Goal: Information Seeking & Learning: Learn about a topic

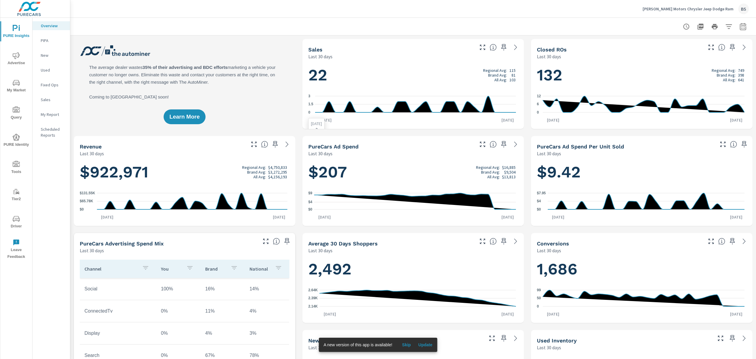
scroll to position [0, 0]
click at [513, 50] on icon at bounding box center [515, 47] width 7 height 7
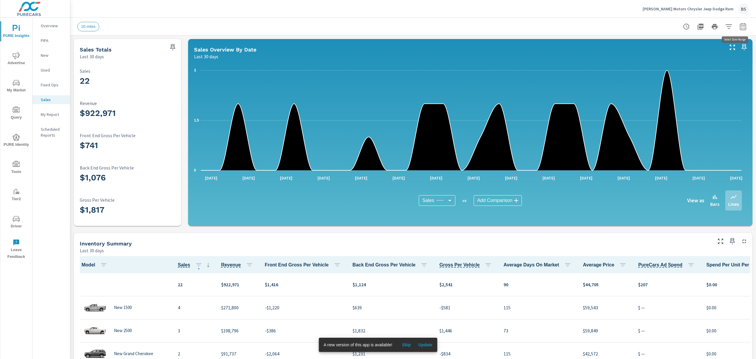
click at [739, 27] on icon "button" at bounding box center [742, 26] width 7 height 7
select select "Last 30 days"
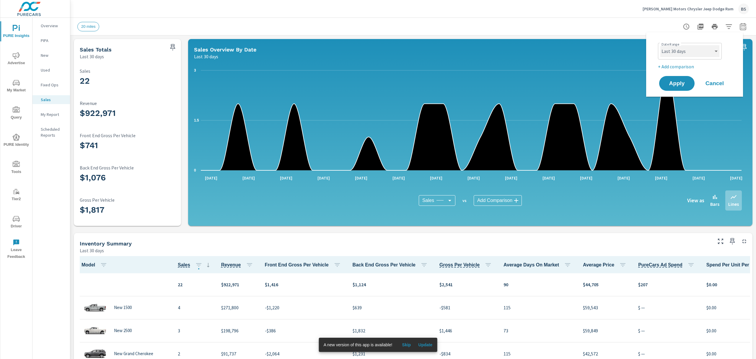
click at [703, 52] on select "Custom Yesterday Last week Last 7 days Last 14 days Last 30 days Last 45 days L…" at bounding box center [689, 51] width 59 height 12
click at [701, 50] on select "Custom Yesterday Last week Last 7 days Last 14 days Last 30 days Last 45 days L…" at bounding box center [689, 51] width 59 height 12
click at [673, 69] on p "+ Add comparison" at bounding box center [696, 66] width 76 height 7
select select "Previous period"
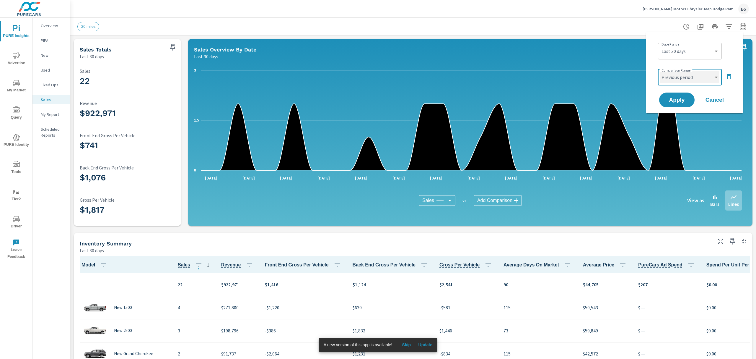
click at [706, 78] on select "Custom Previous period Previous month Previous year" at bounding box center [689, 77] width 59 height 12
click at [660, 71] on select "Custom Previous period Previous month Previous year" at bounding box center [689, 77] width 59 height 12
click at [680, 100] on span "Apply" at bounding box center [677, 100] width 24 height 6
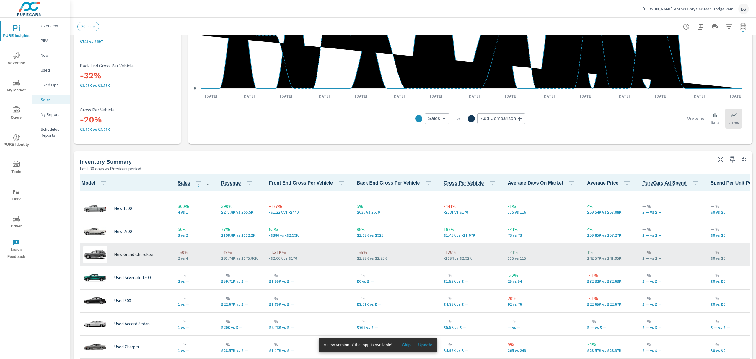
scroll to position [19, 0]
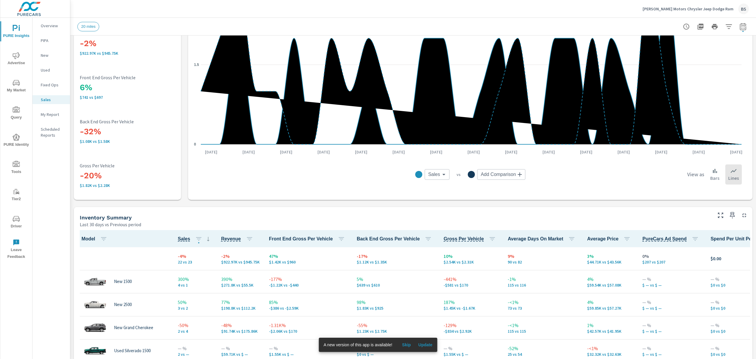
scroll to position [84, 0]
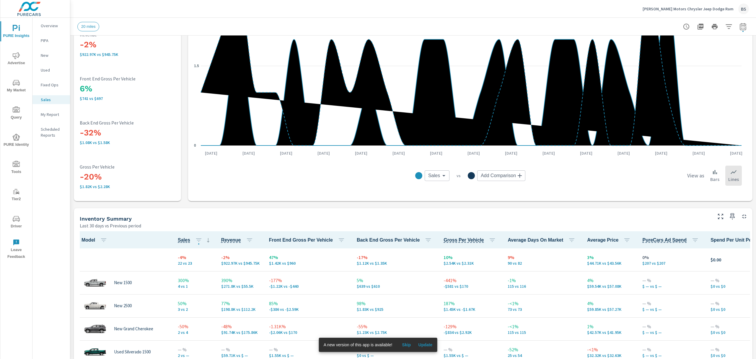
click at [361, 207] on div "Sales Totals Last 30 days vs Previous period -4% 22 vs 23 Sales -2% $922.97K vs…" at bounding box center [413, 268] width 686 height 632
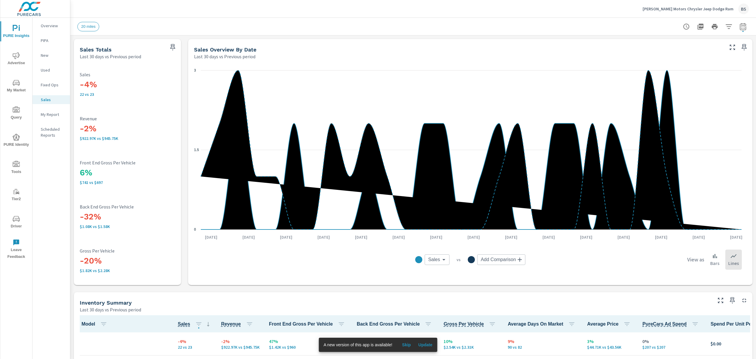
scroll to position [0, 0]
click at [513, 257] on body "PURE Insights Advertise My Market Query PURE Identity Tools Tier2 Driver Leave …" at bounding box center [378, 179] width 756 height 359
click at [551, 259] on div at bounding box center [378, 179] width 756 height 359
click at [441, 284] on div "0 1.5 3 Aug 6th Aug 8th Aug 10th Aug 12th Aug 14th Aug 16th Aug 18th Aug 20th A…" at bounding box center [470, 172] width 564 height 225
click at [521, 188] on icon at bounding box center [471, 149] width 541 height 159
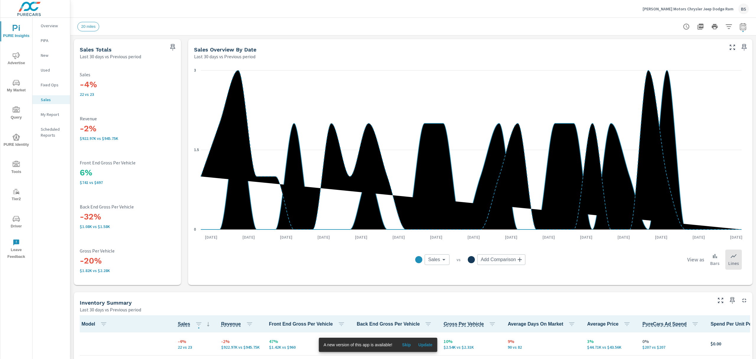
click at [409, 343] on span "Skip" at bounding box center [406, 344] width 14 height 5
click at [739, 29] on icon "button" at bounding box center [742, 26] width 7 height 7
select select "Last 30 days"
select select "Previous period"
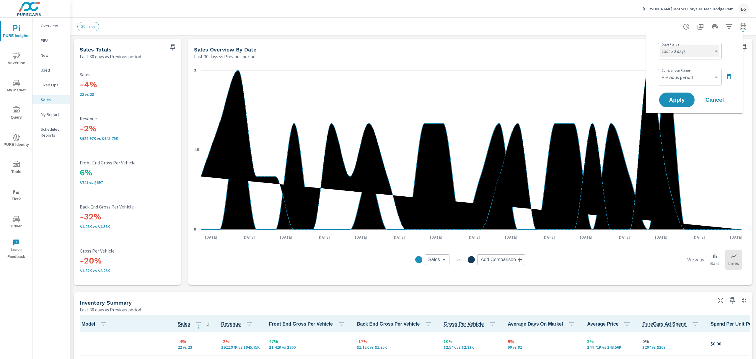
click at [710, 53] on select "Custom Yesterday Last week Last 7 days Last 14 days Last 30 days Last 45 days L…" at bounding box center [689, 51] width 59 height 12
click at [660, 45] on select "Custom Yesterday Last week Last 7 days Last 14 days Last 30 days Last 45 days L…" at bounding box center [689, 51] width 59 height 12
select select "Last 60 days"
click at [678, 101] on span "Apply" at bounding box center [677, 100] width 24 height 6
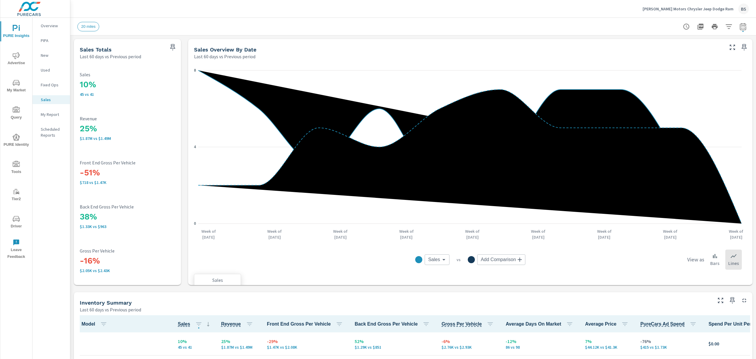
scroll to position [0, 0]
click at [738, 31] on button "button" at bounding box center [743, 27] width 12 height 12
select select "Last 60 days"
select select "Previous period"
click at [620, 26] on div "20 miles" at bounding box center [371, 26] width 589 height 9
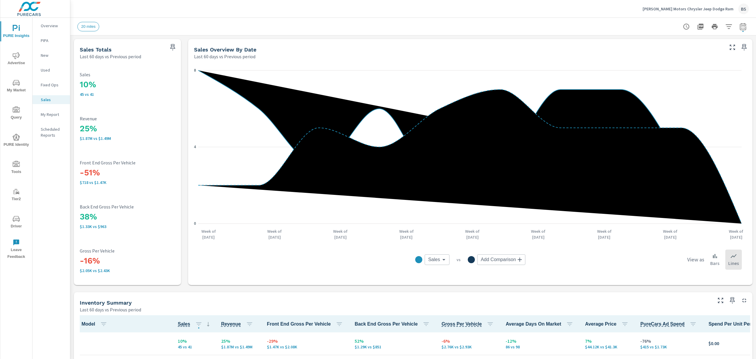
click at [682, 58] on div "Last 60 days vs Previous period" at bounding box center [458, 56] width 529 height 7
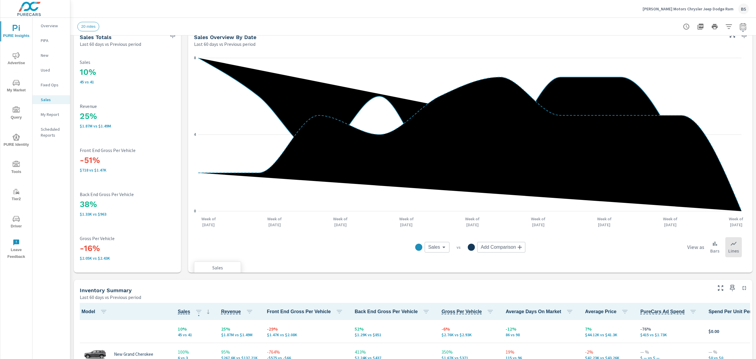
scroll to position [0, 0]
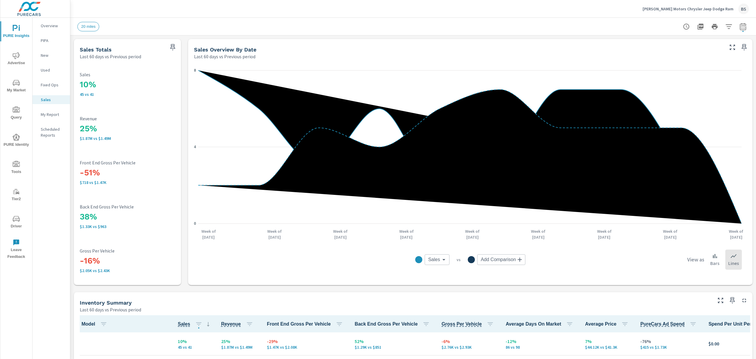
drag, startPoint x: 88, startPoint y: 56, endPoint x: 114, endPoint y: 55, distance: 26.0
click at [114, 55] on p "Last 60 days vs Previous period" at bounding box center [110, 56] width 61 height 7
click at [739, 27] on icon "button" at bounding box center [742, 26] width 7 height 7
select select "Last 60 days"
select select "Previous period"
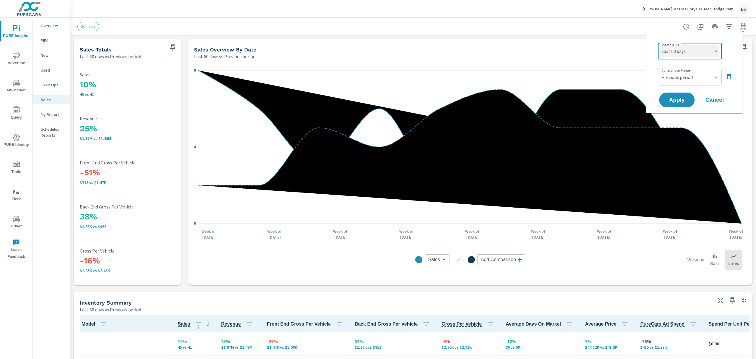
click at [715, 56] on select "Custom Yesterday Last week Last 7 days Last 14 days Last 30 days Last 45 days L…" at bounding box center [689, 51] width 59 height 12
click at [660, 45] on select "Custom Yesterday Last week Last 7 days Last 14 days Last 30 days Last 45 days L…" at bounding box center [689, 51] width 59 height 12
select select "Last 30 days"
click at [694, 70] on div "Custom Previous period Previous month Previous year ​" at bounding box center [690, 77] width 64 height 17
click at [678, 102] on span "Apply" at bounding box center [677, 100] width 24 height 6
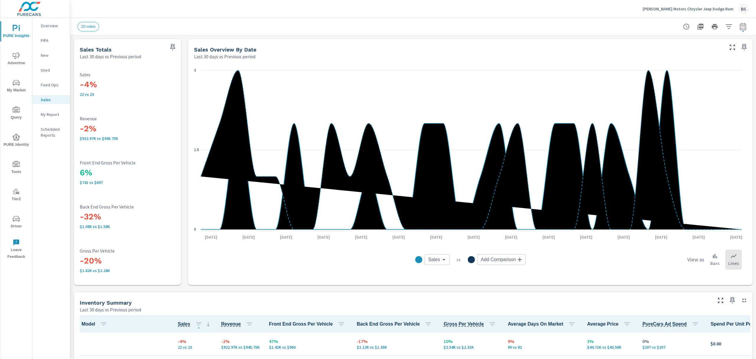
scroll to position [0, 0]
drag, startPoint x: 79, startPoint y: 95, endPoint x: 95, endPoint y: 95, distance: 16.2
click at [95, 95] on div "-4% 22 vs 23 Sales -2% $922.97K vs $945.75K Revenue 6% $741 vs $697 Front End G…" at bounding box center [127, 172] width 102 height 220
drag, startPoint x: 84, startPoint y: 84, endPoint x: 104, endPoint y: 85, distance: 19.8
click at [104, 85] on h3 "-4%" at bounding box center [127, 84] width 95 height 10
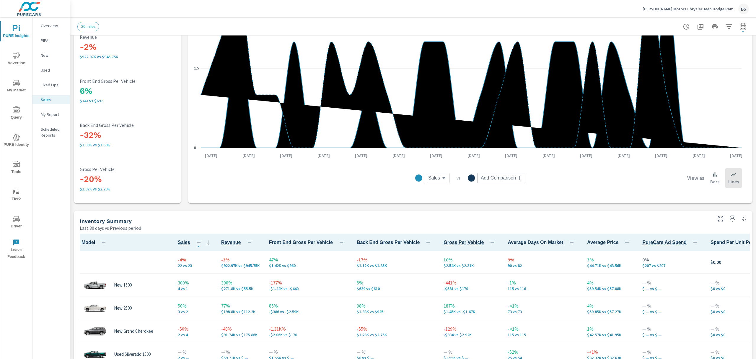
scroll to position [78, 0]
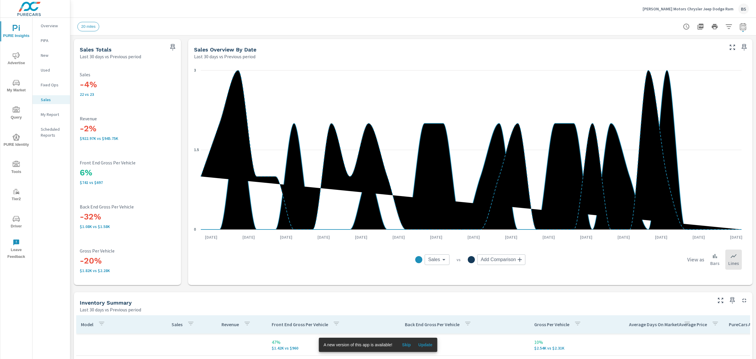
click at [16, 86] on icon "nav menu" at bounding box center [16, 82] width 7 height 7
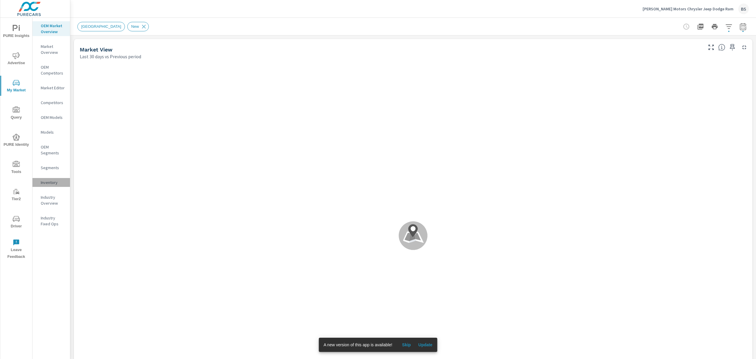
click at [48, 182] on p "Inventory" at bounding box center [53, 182] width 25 height 6
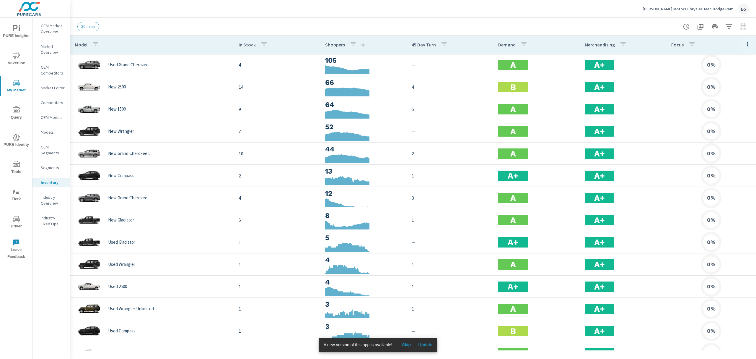
click at [279, 23] on div "20 miles" at bounding box center [371, 26] width 589 height 9
click at [53, 132] on p "Models" at bounding box center [53, 132] width 25 height 6
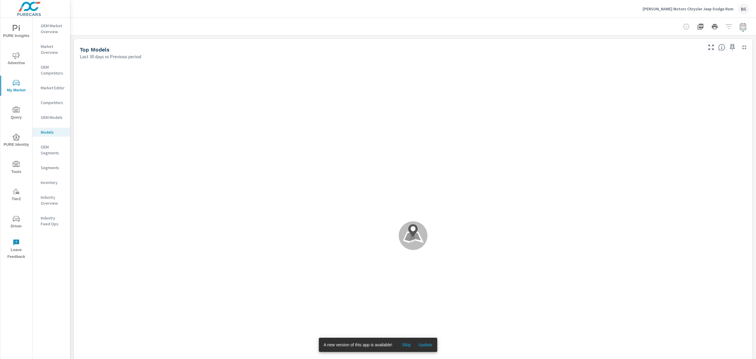
click at [50, 52] on p "Market Overview" at bounding box center [53, 49] width 25 height 12
click at [405, 345] on span "Skip" at bounding box center [406, 344] width 14 height 5
click at [408, 343] on span "Skip" at bounding box center [406, 344] width 14 height 5
click at [404, 344] on span "Skip" at bounding box center [406, 344] width 14 height 5
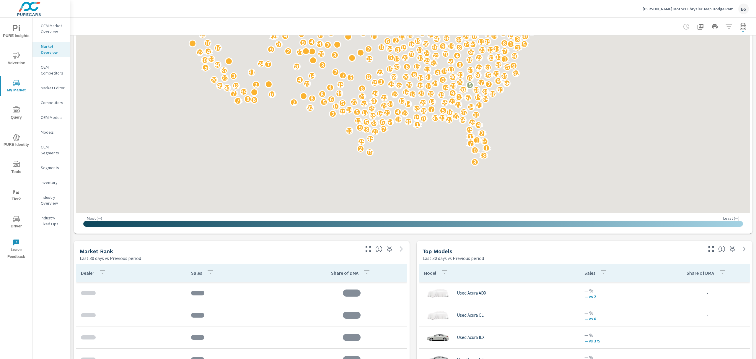
scroll to position [57, 0]
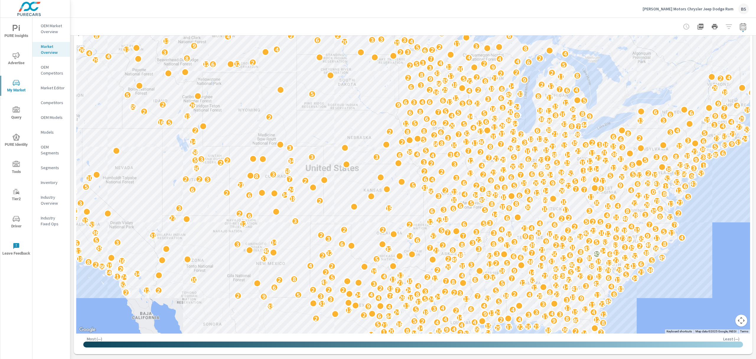
click at [54, 33] on p "OEM Market Overview" at bounding box center [53, 29] width 25 height 12
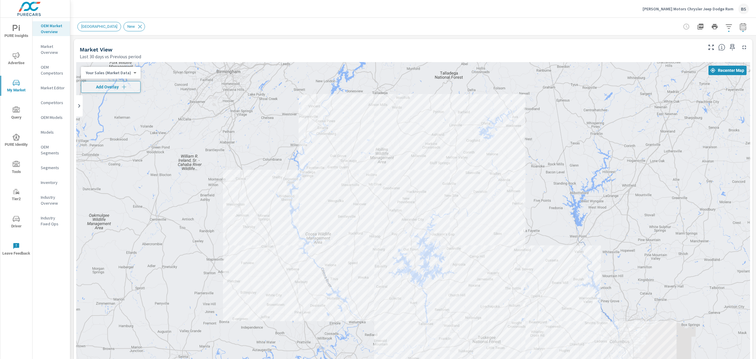
click at [54, 53] on p "Market Overview" at bounding box center [53, 49] width 25 height 12
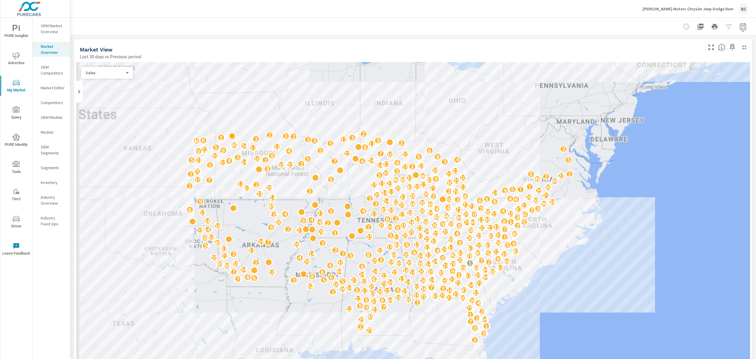
click at [58, 74] on p "OEM Competitors" at bounding box center [53, 70] width 25 height 12
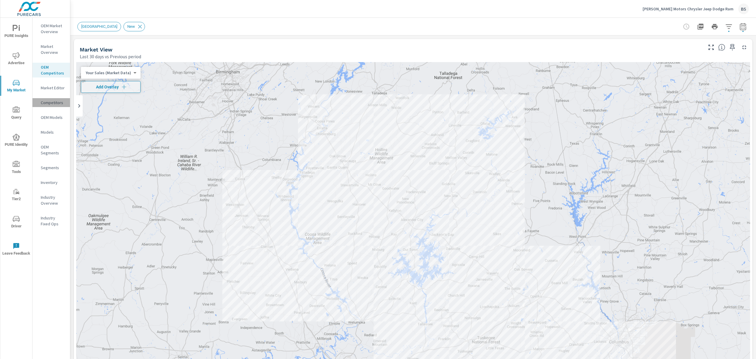
click at [50, 105] on p "Competitors" at bounding box center [53, 103] width 25 height 6
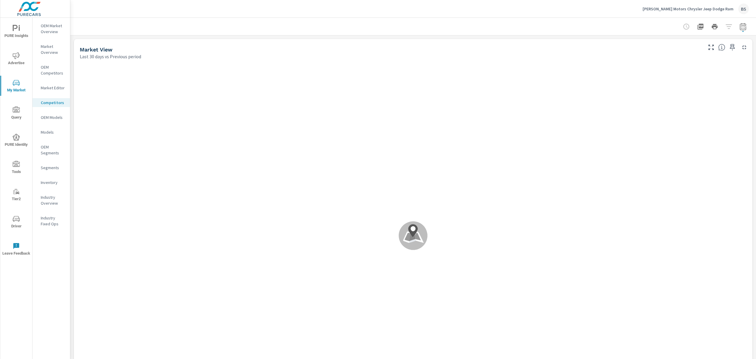
click at [48, 116] on p "OEM Models" at bounding box center [53, 117] width 25 height 6
click at [56, 29] on p "OEM Market Overview" at bounding box center [53, 29] width 25 height 12
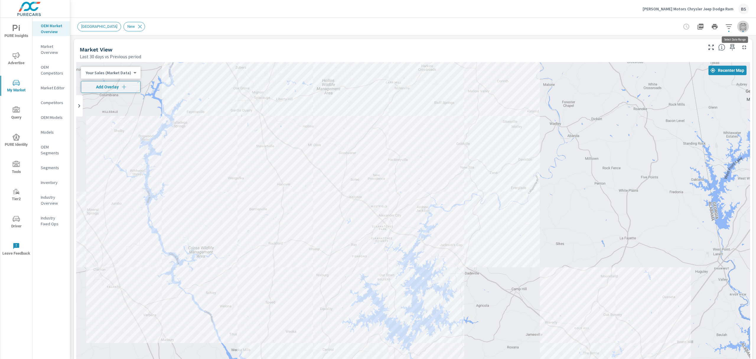
click at [739, 27] on icon "button" at bounding box center [742, 26] width 7 height 7
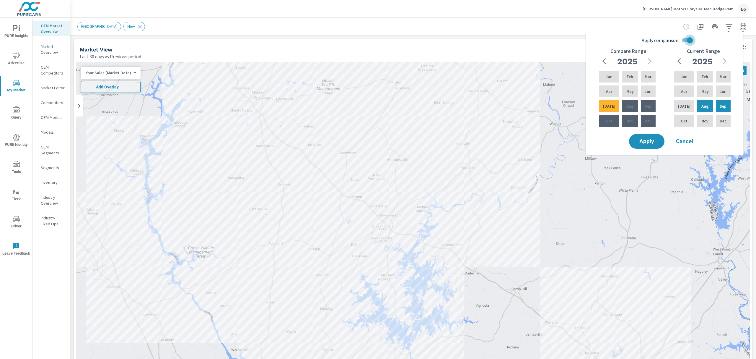
click at [685, 42] on input "Apply comparison" at bounding box center [690, 40] width 34 height 11
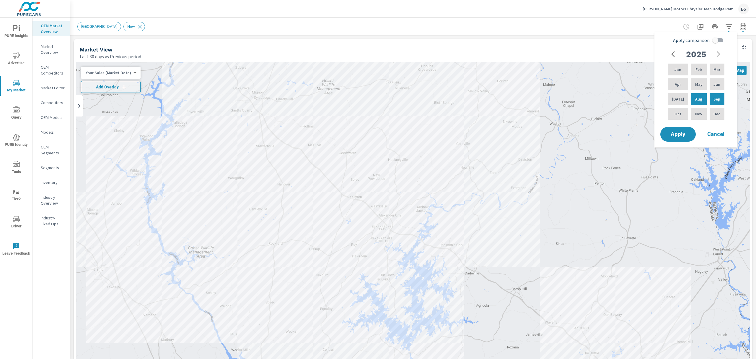
click at [711, 40] on input "Apply comparison" at bounding box center [715, 40] width 34 height 11
checkbox input "true"
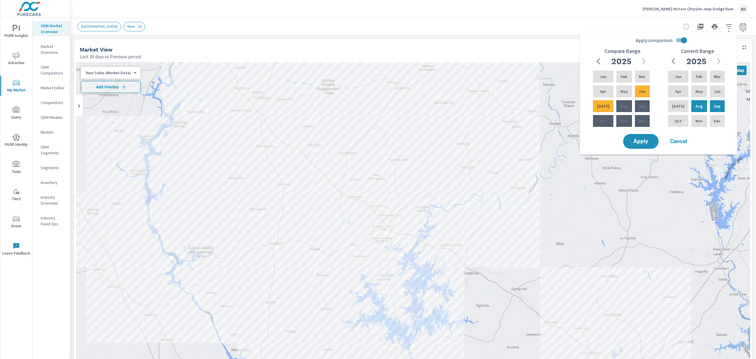
click at [622, 22] on div "[GEOGRAPHIC_DATA] New" at bounding box center [371, 26] width 589 height 9
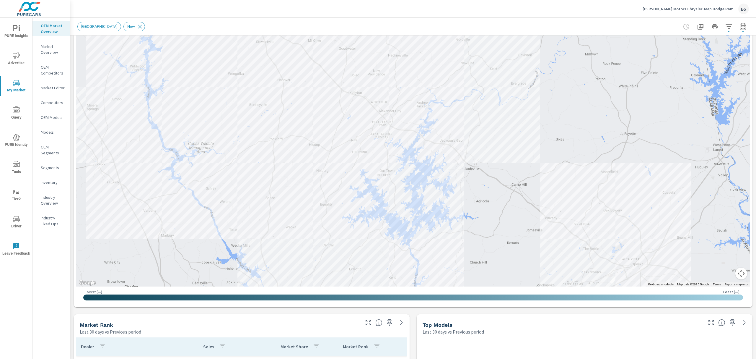
scroll to position [62, 0]
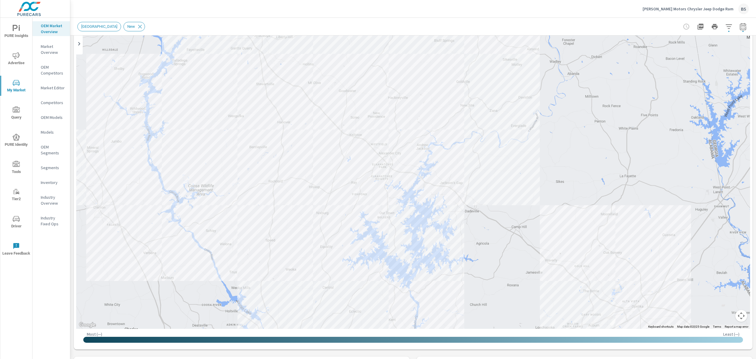
click at [47, 181] on p "Inventory" at bounding box center [53, 182] width 25 height 6
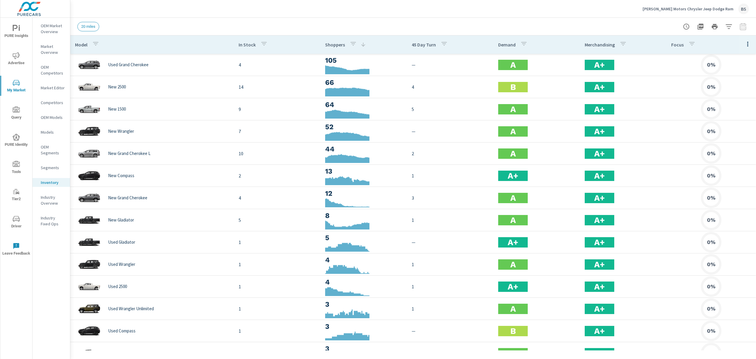
click at [420, 23] on div "20 miles" at bounding box center [371, 26] width 589 height 9
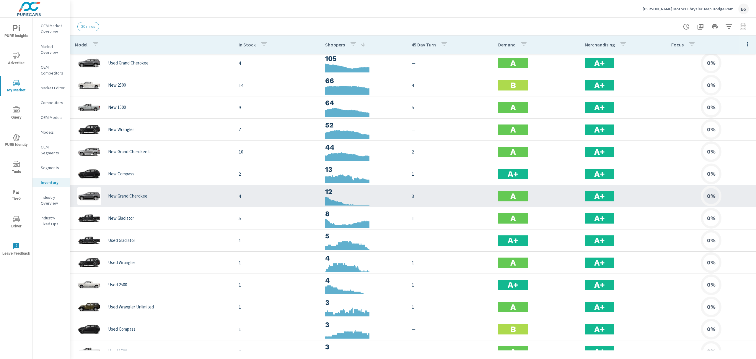
scroll to position [1, 0]
